Goal: Find specific page/section: Find specific page/section

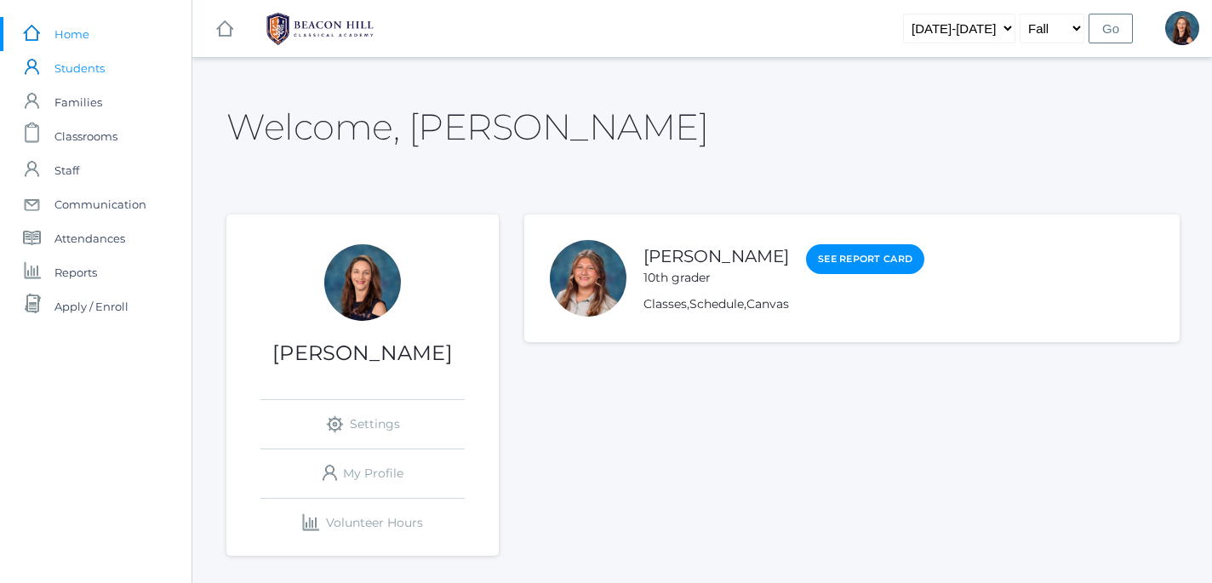
click at [79, 72] on span "Students" at bounding box center [79, 68] width 50 height 34
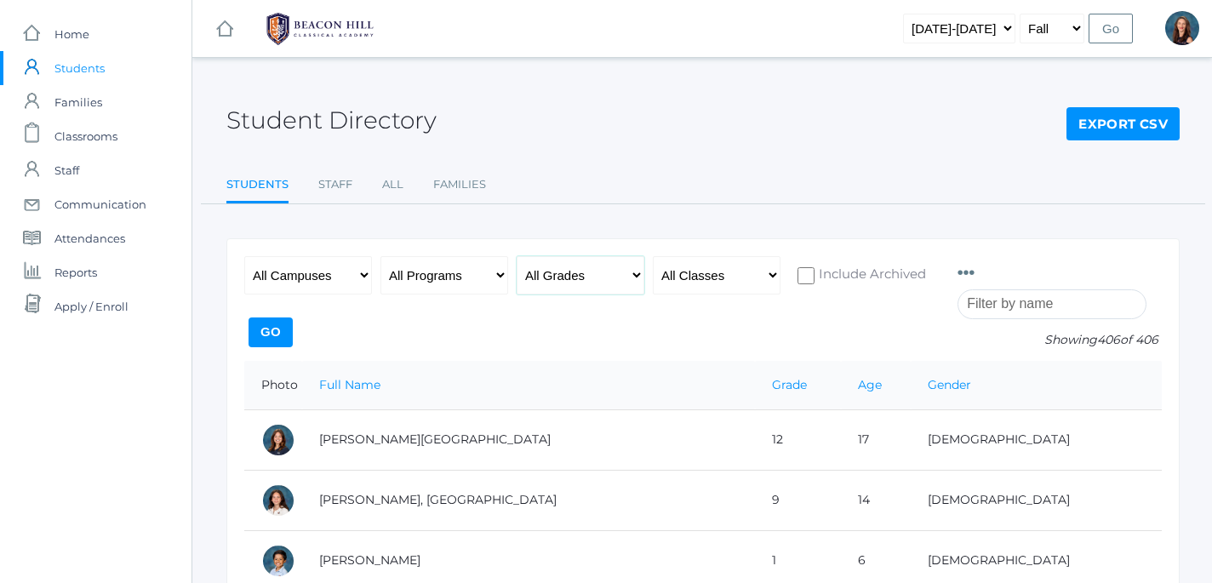
click at [517, 256] on select "All Grades Grammar - Kindergarten - 1st Grade - 2nd Grade - 3rd Grade - 4th Gra…" at bounding box center [581, 275] width 128 height 38
select select "12"
click option "- 12th Grade" at bounding box center [0, 0] width 0 height 0
click at [293, 329] on input "Go" at bounding box center [270, 332] width 44 height 30
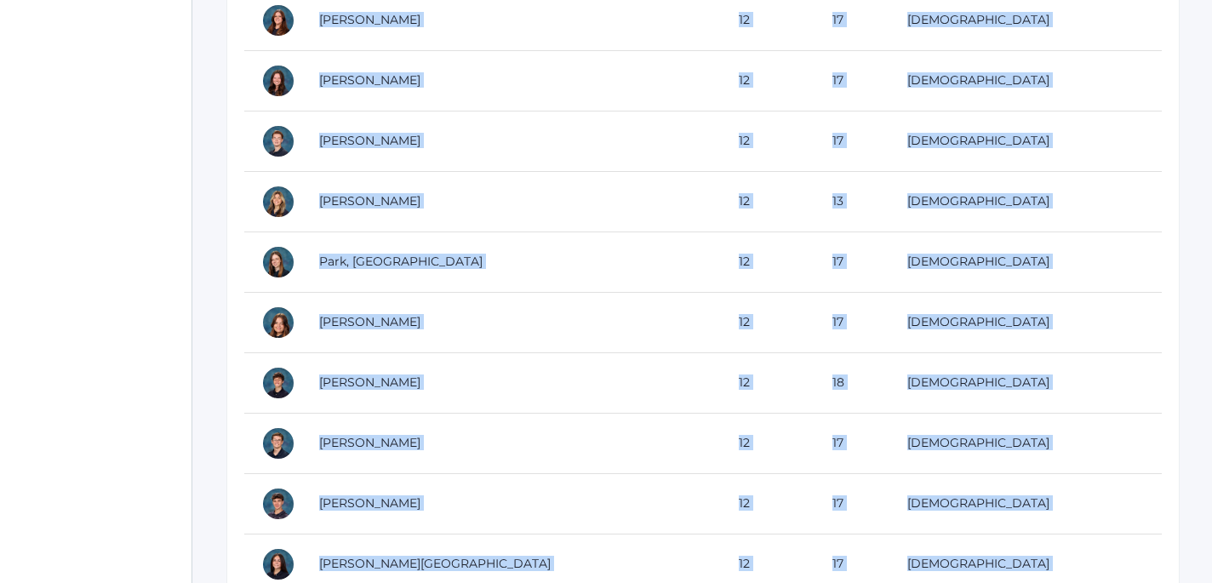
scroll to position [1417, 0]
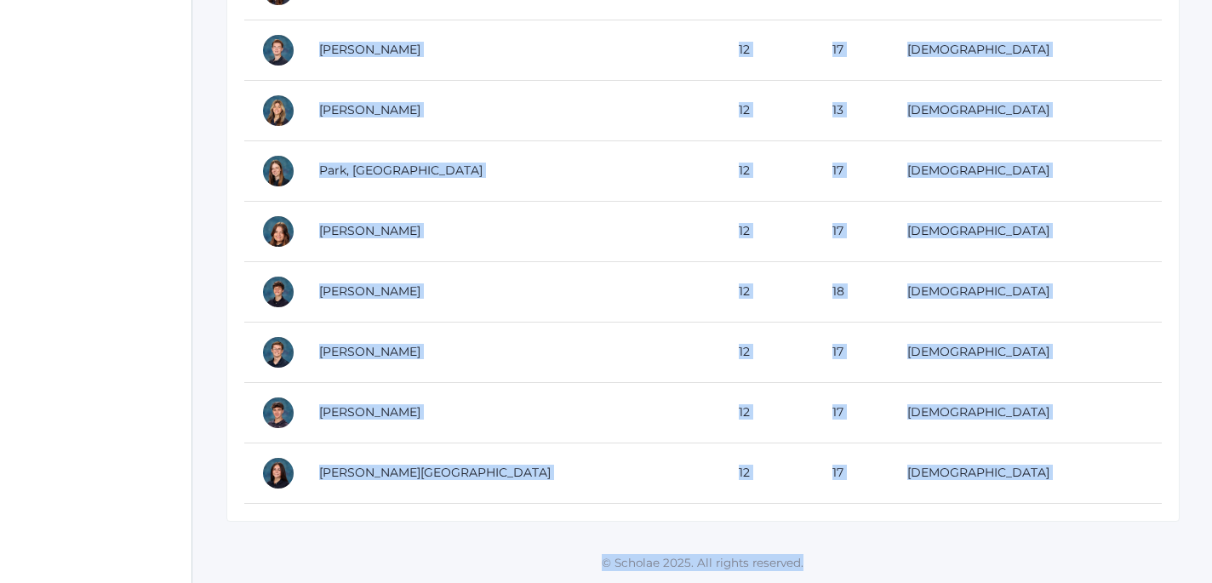
drag, startPoint x: 260, startPoint y: 383, endPoint x: 454, endPoint y: 643, distance: 323.6
copy div "Photo Full Name Grade Age Gender Abdulla, Charlotte 12 17 Female Arellano, Vict…"
